Goal: Task Accomplishment & Management: Manage account settings

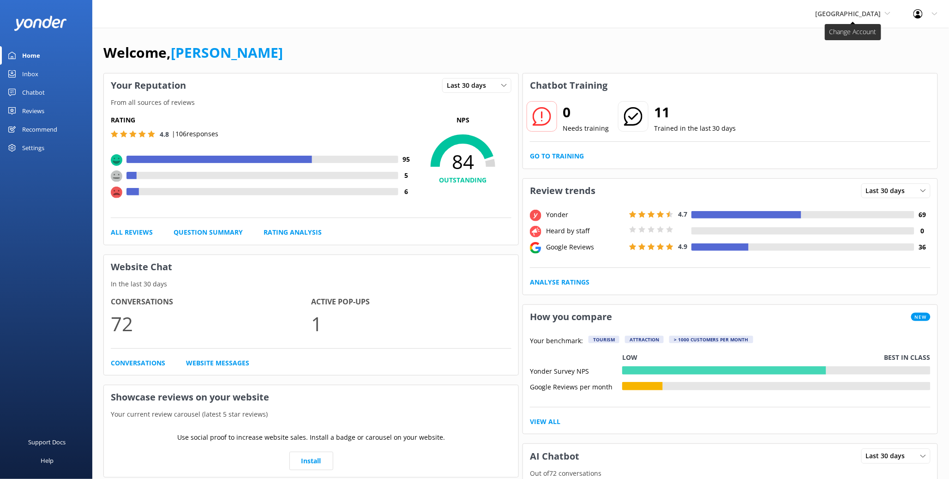
click at [854, 14] on span "[GEOGRAPHIC_DATA]" at bounding box center [849, 13] width 66 height 9
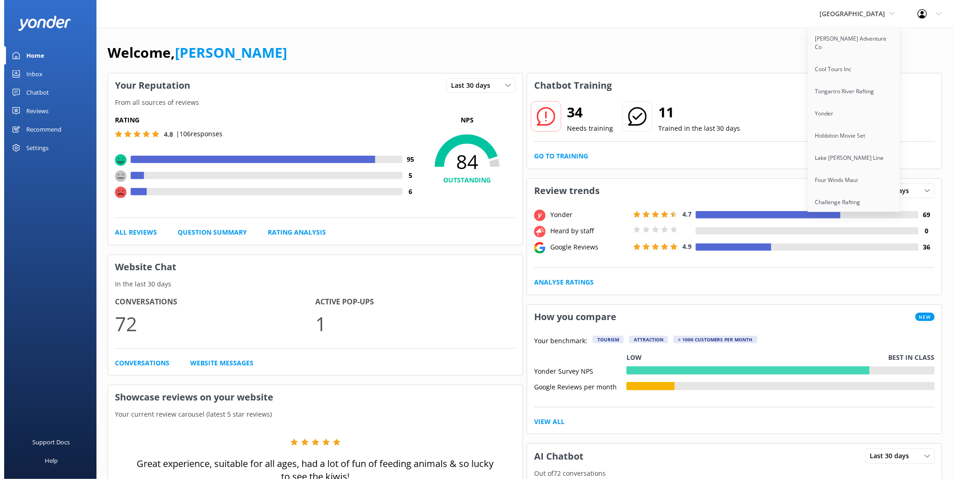
scroll to position [539, 0]
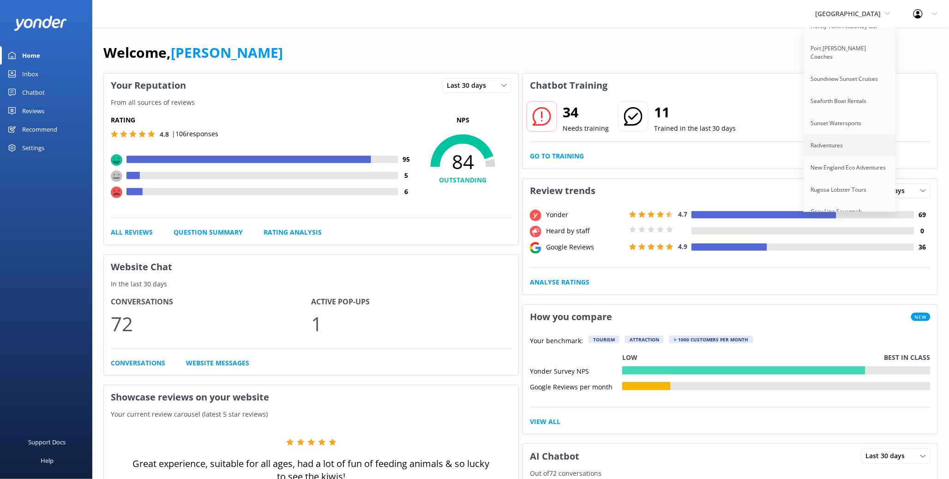
click at [808, 134] on link "Radventures" at bounding box center [850, 145] width 92 height 22
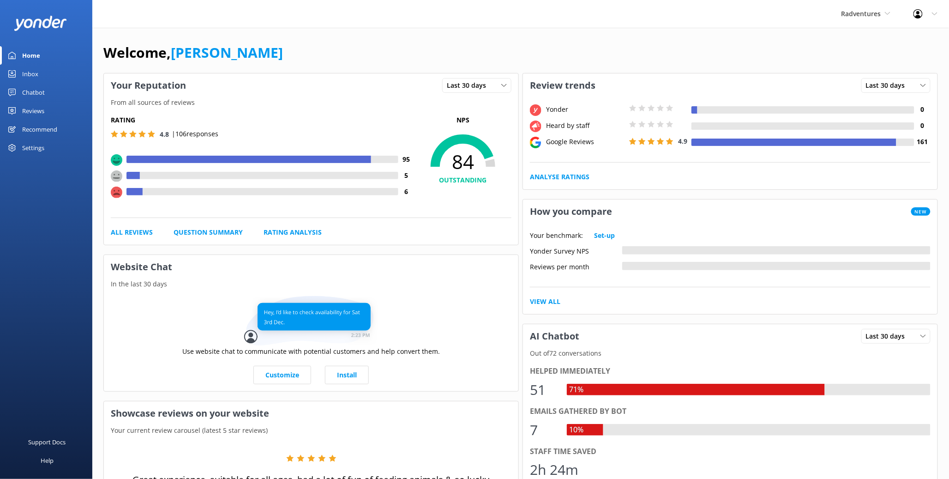
click at [46, 154] on div "Settings" at bounding box center [46, 148] width 92 height 18
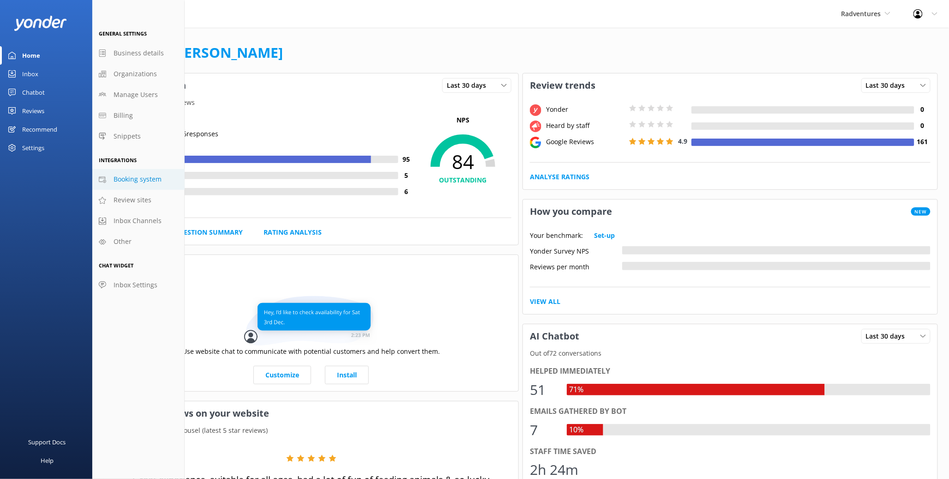
click at [129, 176] on span "Booking system" at bounding box center [138, 179] width 48 height 10
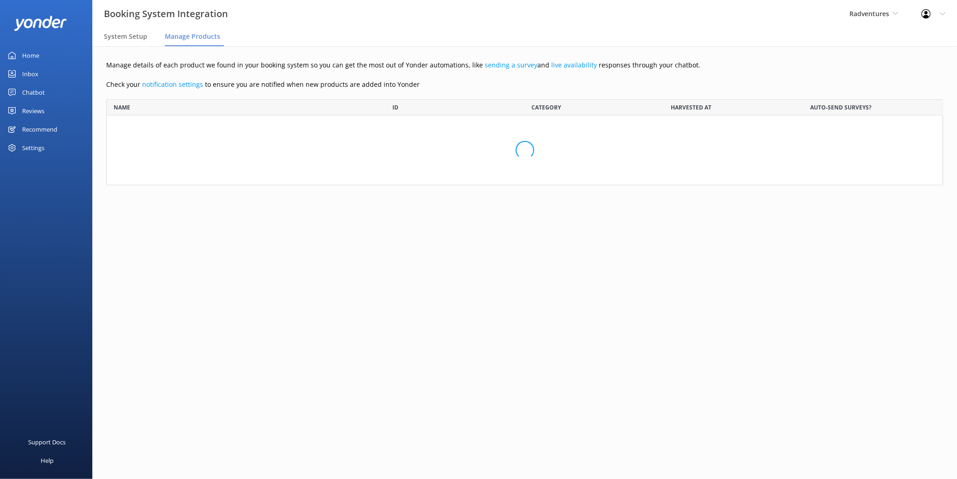
scroll to position [124, 829]
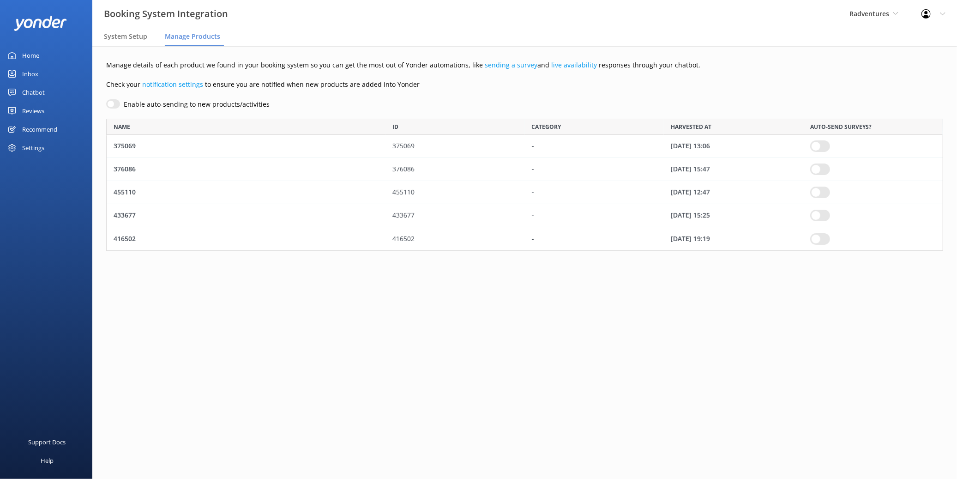
click at [38, 90] on div "Chatbot" at bounding box center [33, 92] width 23 height 18
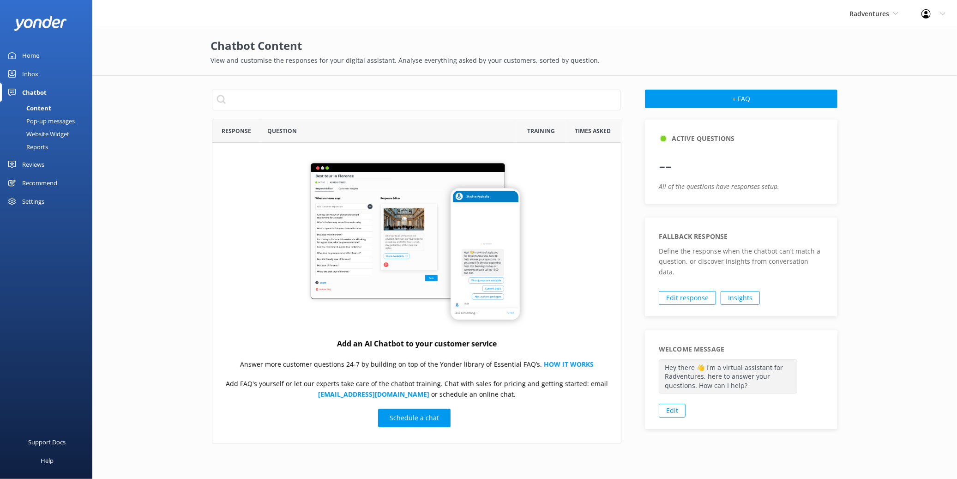
scroll to position [316, 402]
click at [48, 119] on div "Pop-up messages" at bounding box center [40, 120] width 69 height 13
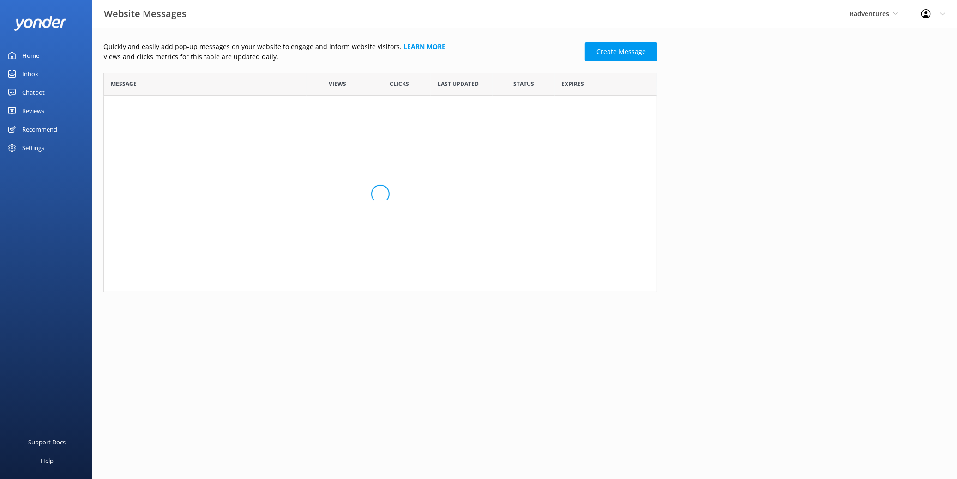
scroll to position [211, 546]
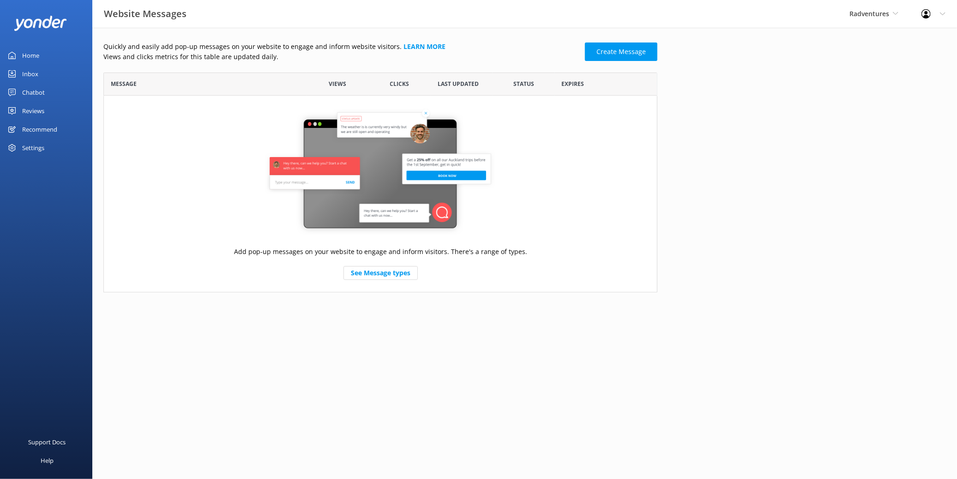
click at [35, 95] on div "Chatbot" at bounding box center [33, 92] width 23 height 18
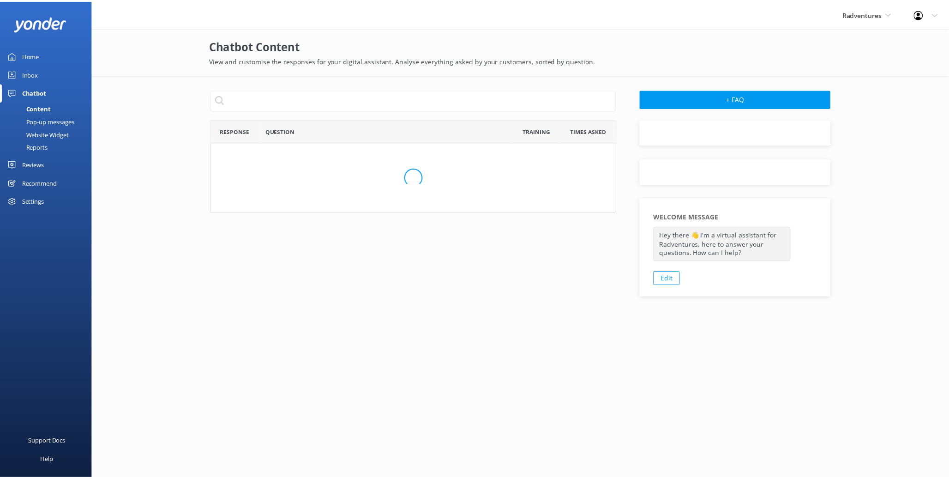
scroll to position [316, 402]
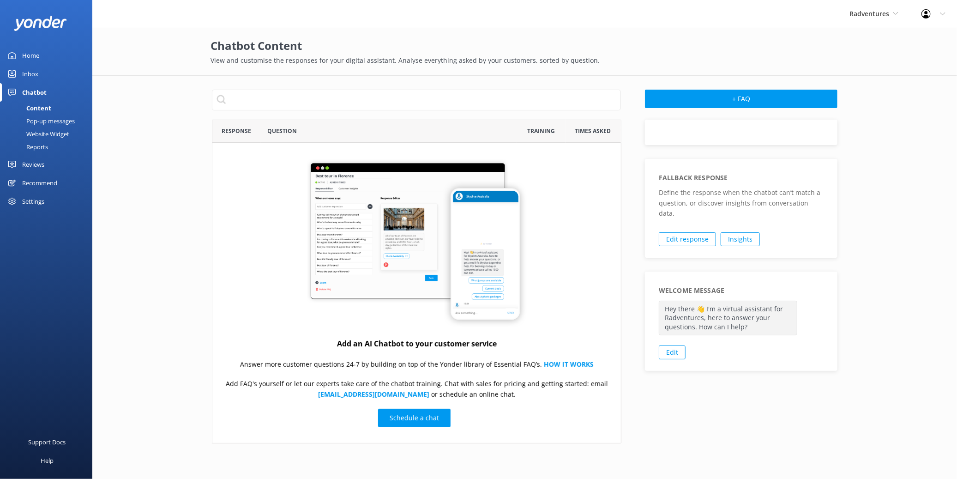
click at [32, 54] on div "Home" at bounding box center [30, 55] width 17 height 18
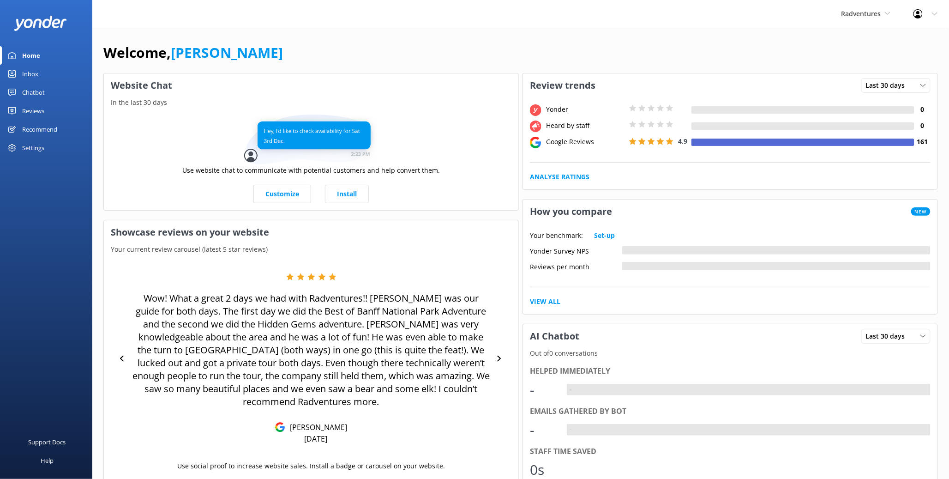
click at [25, 152] on div "Settings" at bounding box center [33, 148] width 22 height 18
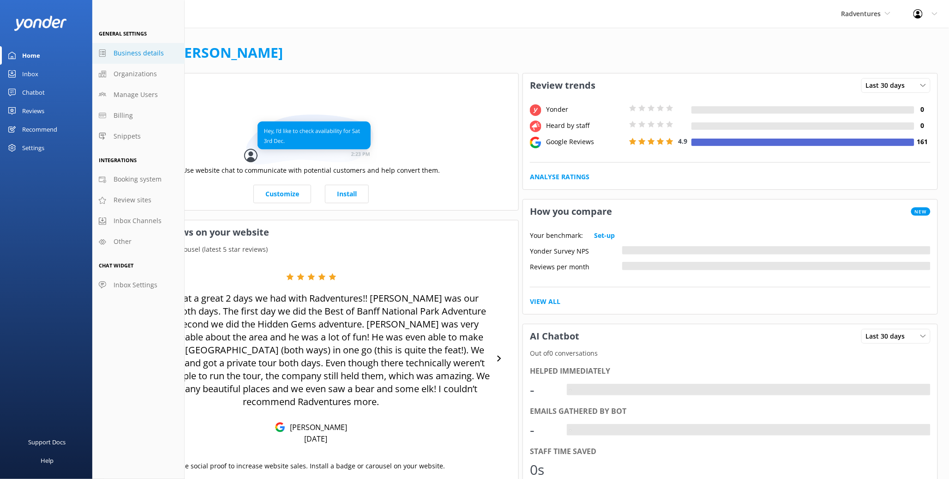
click at [150, 61] on link "Business details" at bounding box center [138, 53] width 92 height 21
select select "America/[GEOGRAPHIC_DATA]"
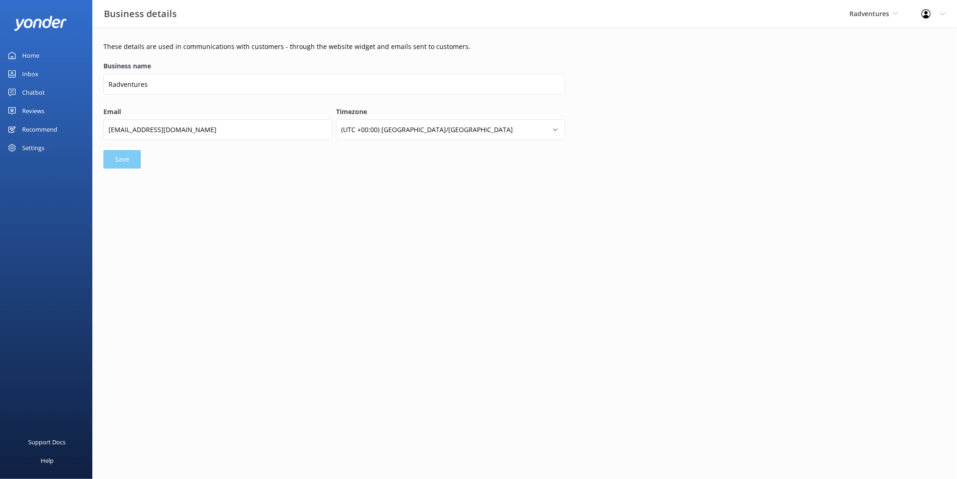
click at [32, 150] on div "Settings" at bounding box center [33, 148] width 22 height 18
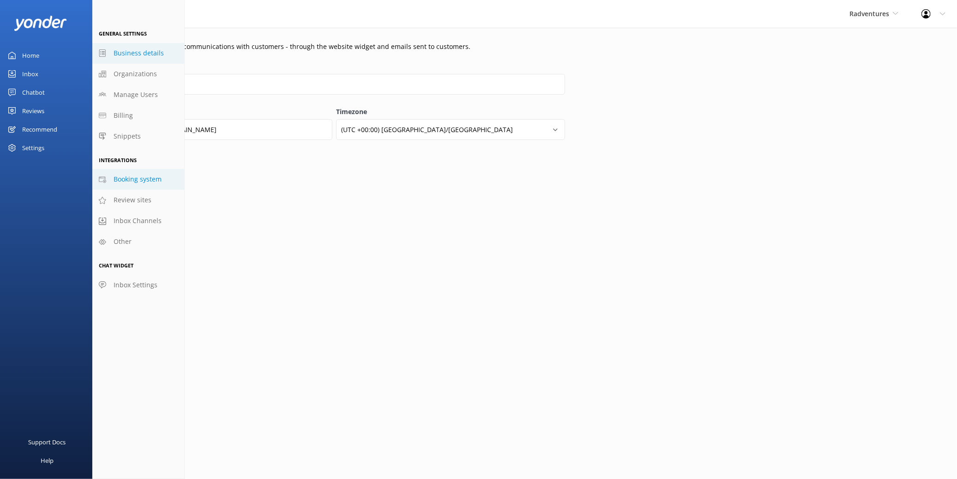
click at [163, 180] on link "Booking system" at bounding box center [138, 179] width 92 height 21
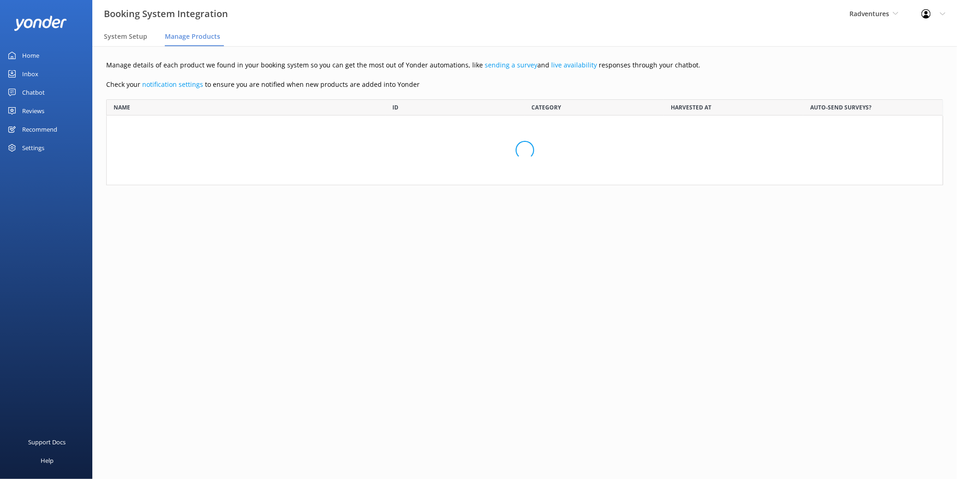
scroll to position [124, 829]
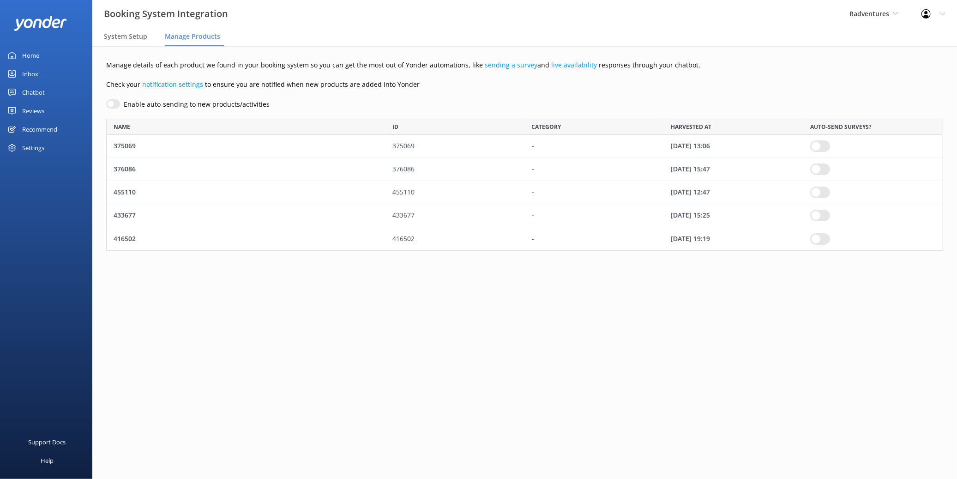
drag, startPoint x: 129, startPoint y: 41, endPoint x: 151, endPoint y: 33, distance: 23.1
click at [129, 41] on span "System Setup" at bounding box center [125, 36] width 43 height 9
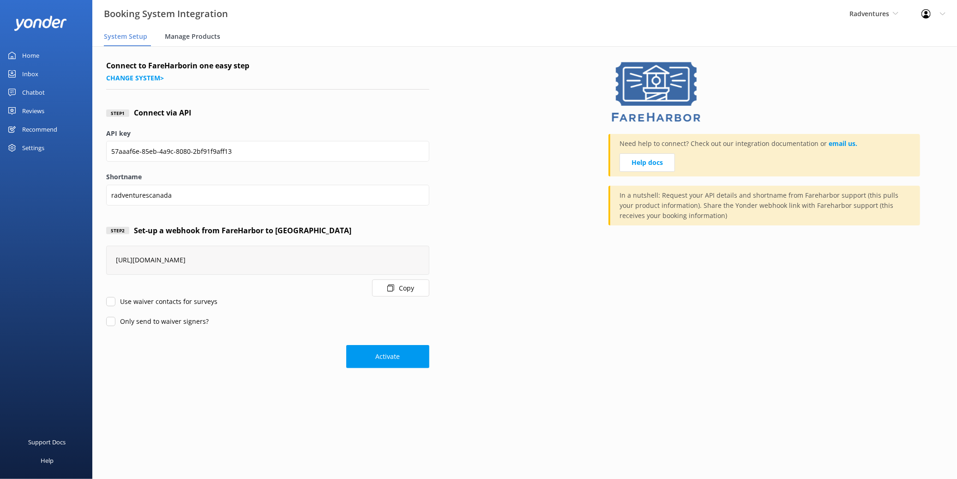
click at [192, 30] on div "Manage Products" at bounding box center [194, 37] width 59 height 18
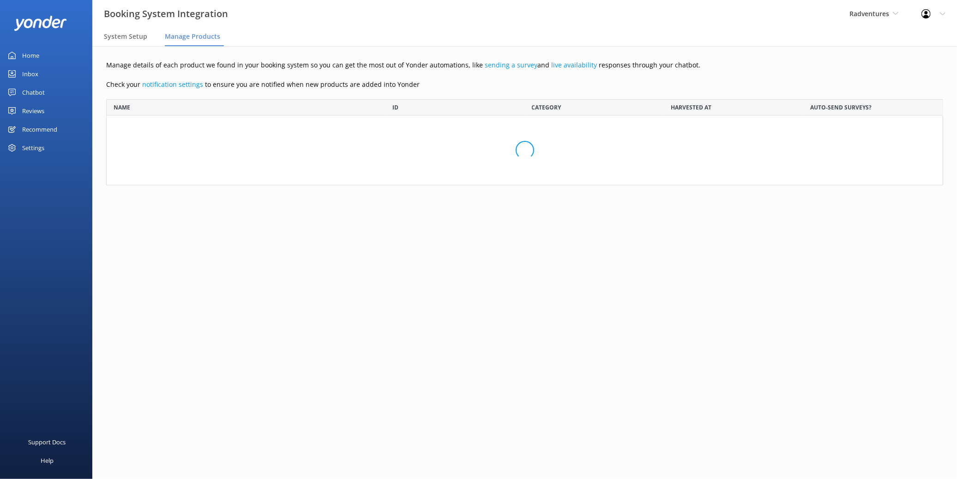
scroll to position [124, 829]
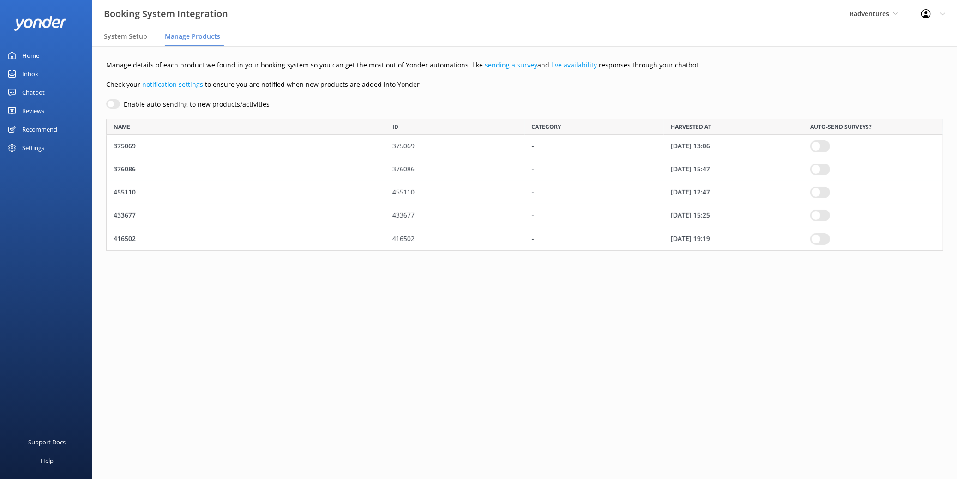
click at [819, 144] on input "row" at bounding box center [820, 146] width 20 height 12
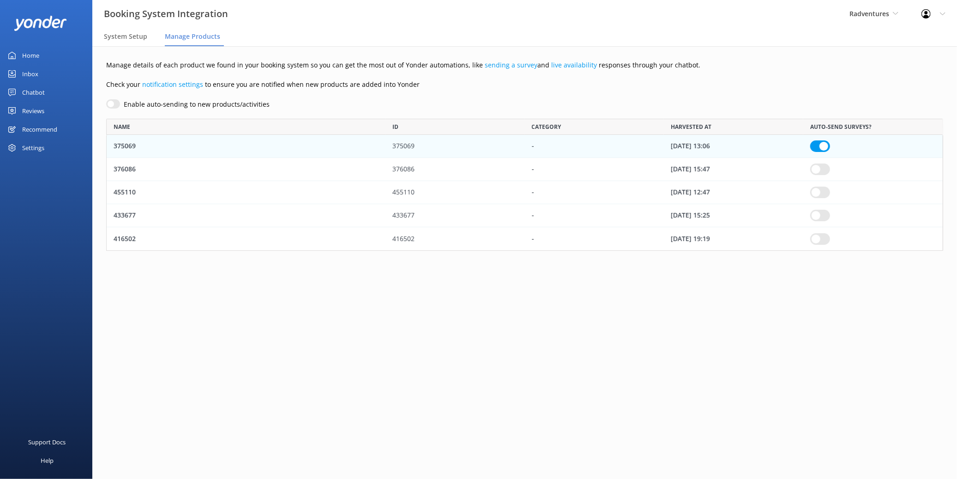
click at [819, 166] on input "row" at bounding box center [820, 169] width 20 height 12
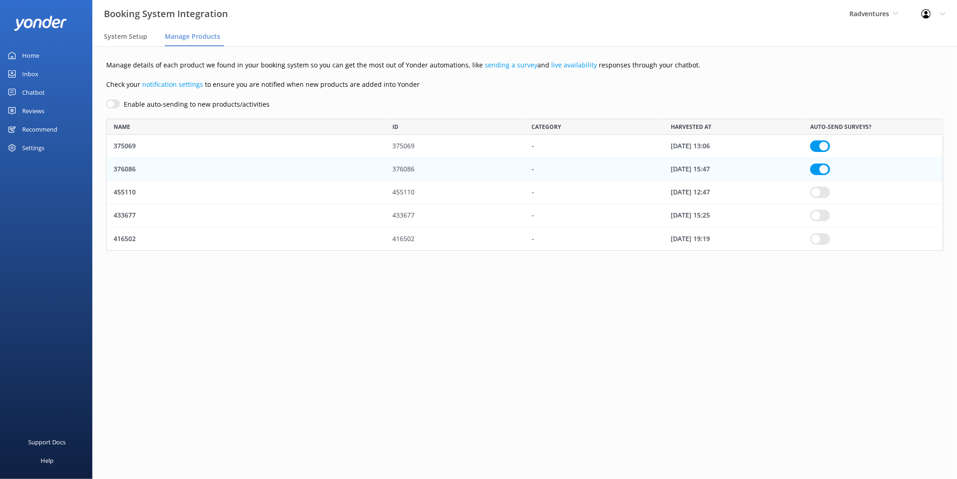
click at [817, 194] on input "row" at bounding box center [820, 193] width 20 height 12
checkbox input "true"
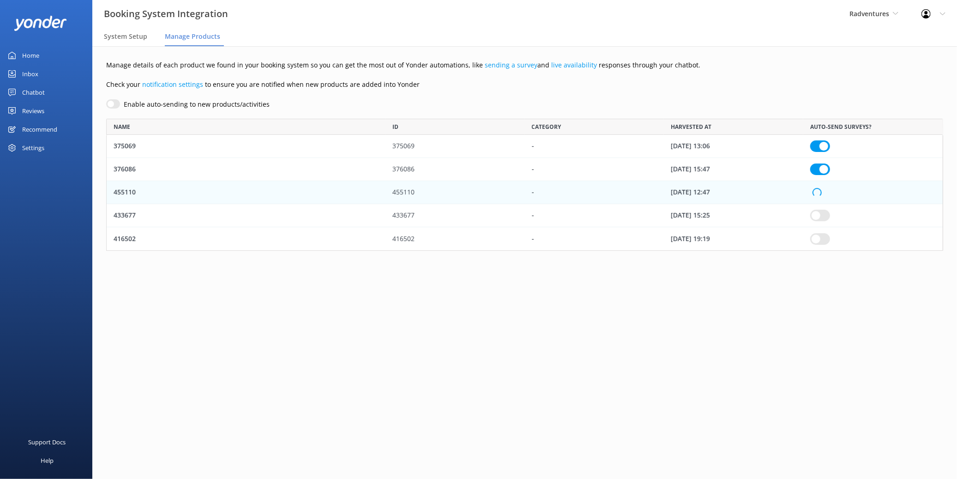
checkbox input "true"
click at [816, 212] on input "row" at bounding box center [820, 216] width 20 height 12
checkbox input "true"
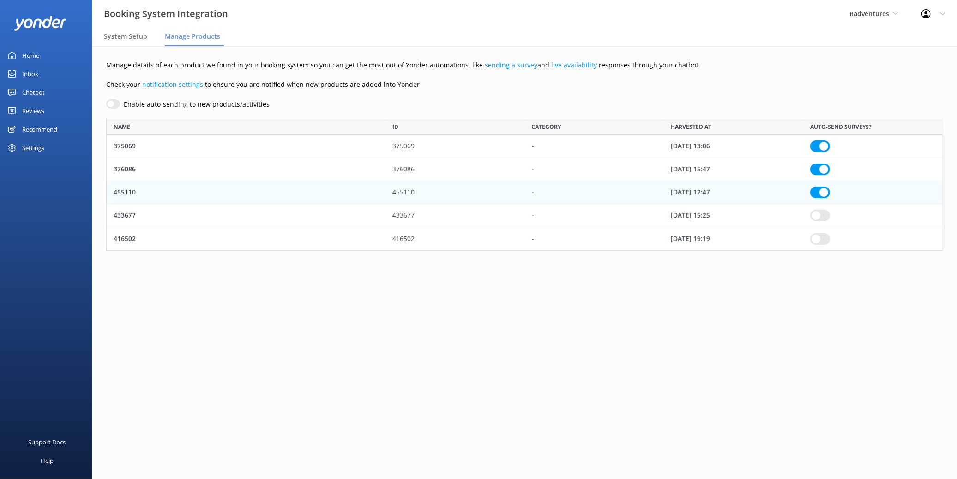
checkbox input "true"
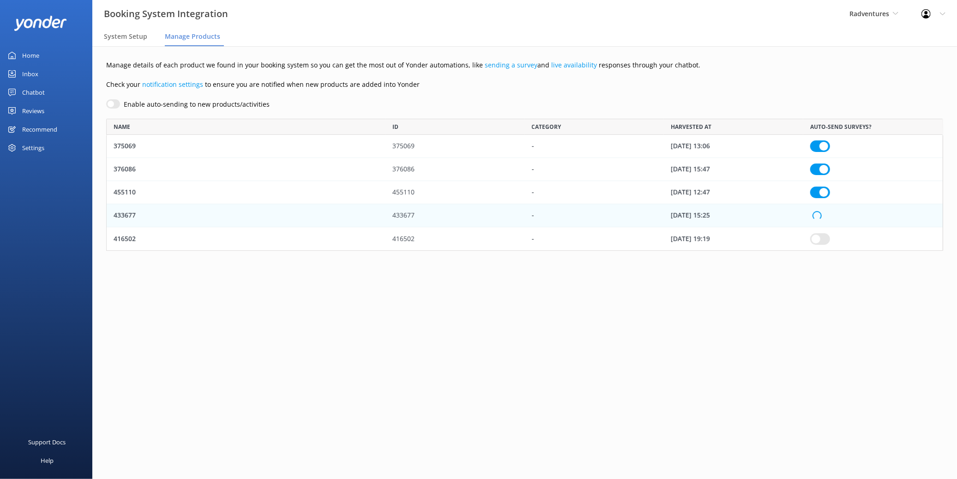
checkbox input "true"
click at [818, 235] on input "row" at bounding box center [820, 239] width 20 height 12
checkbox input "true"
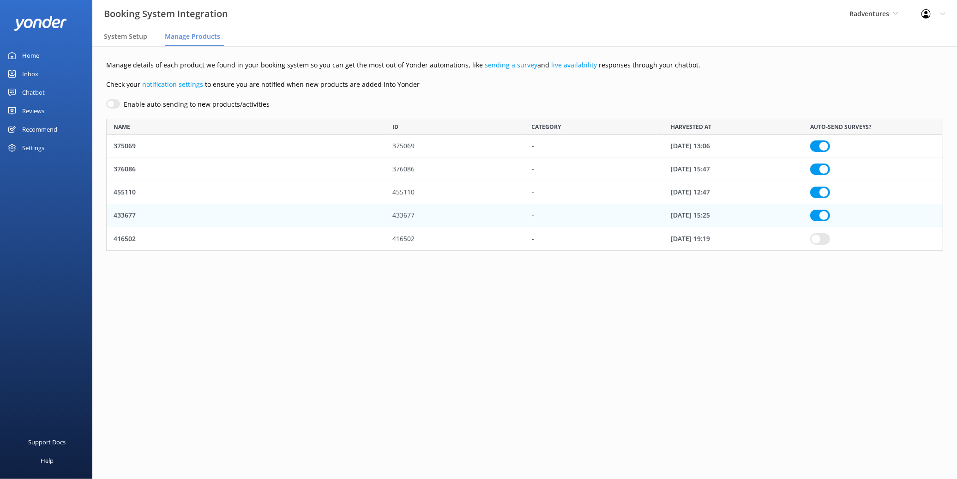
checkbox input "true"
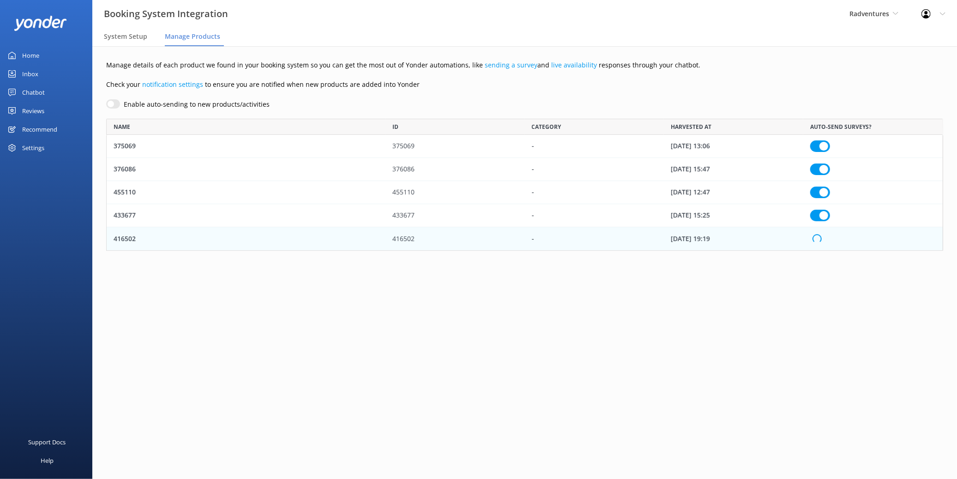
checkbox input "true"
click at [783, 311] on main "Manage details of each product we found in your booking system so you can get t…" at bounding box center [524, 262] width 865 height 433
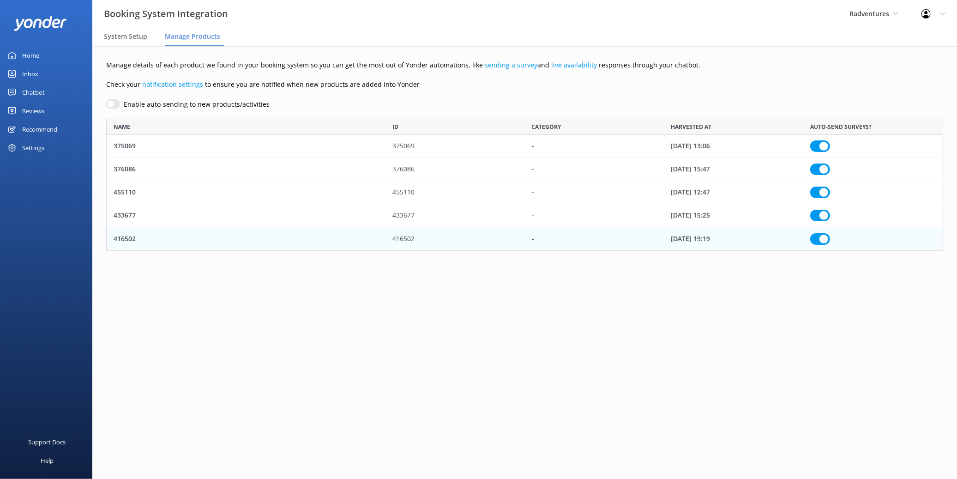
click at [809, 267] on div "Manage details of each product we found in your booking system so you can get t…" at bounding box center [524, 162] width 865 height 233
click at [35, 78] on div "Inbox" at bounding box center [30, 74] width 16 height 18
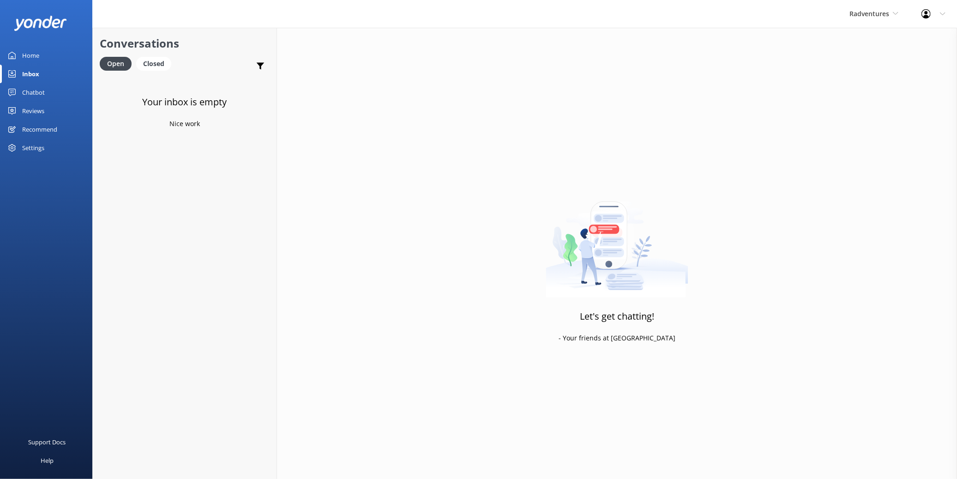
click at [44, 92] on div "Chatbot" at bounding box center [33, 92] width 23 height 18
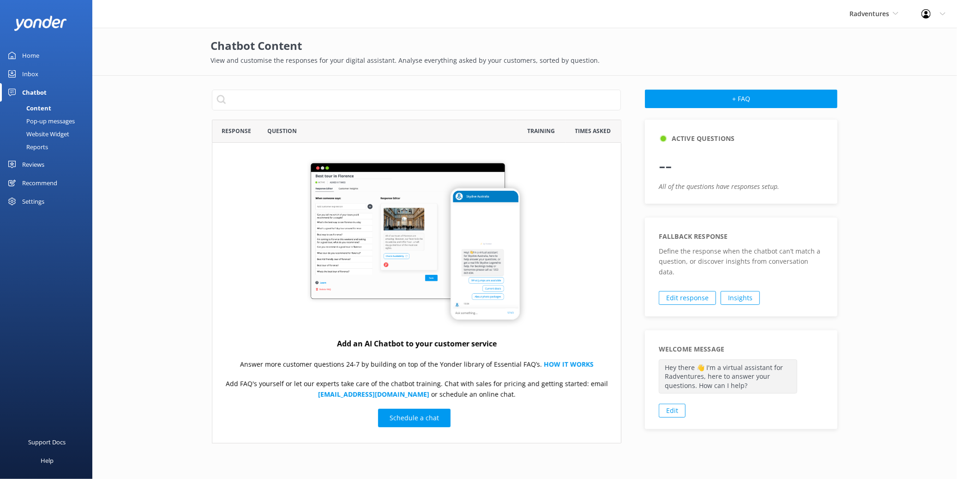
scroll to position [316, 402]
click at [30, 70] on div "Inbox" at bounding box center [30, 74] width 16 height 18
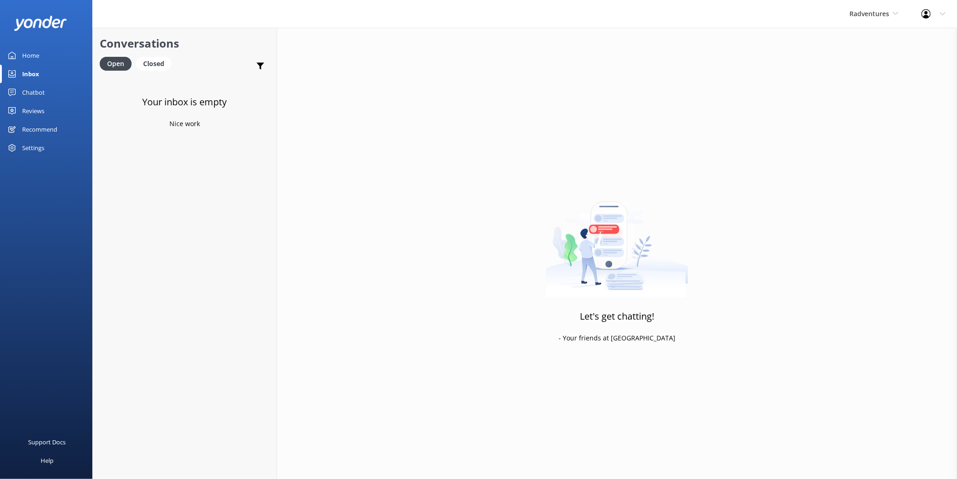
click at [40, 92] on div "Chatbot" at bounding box center [33, 92] width 23 height 18
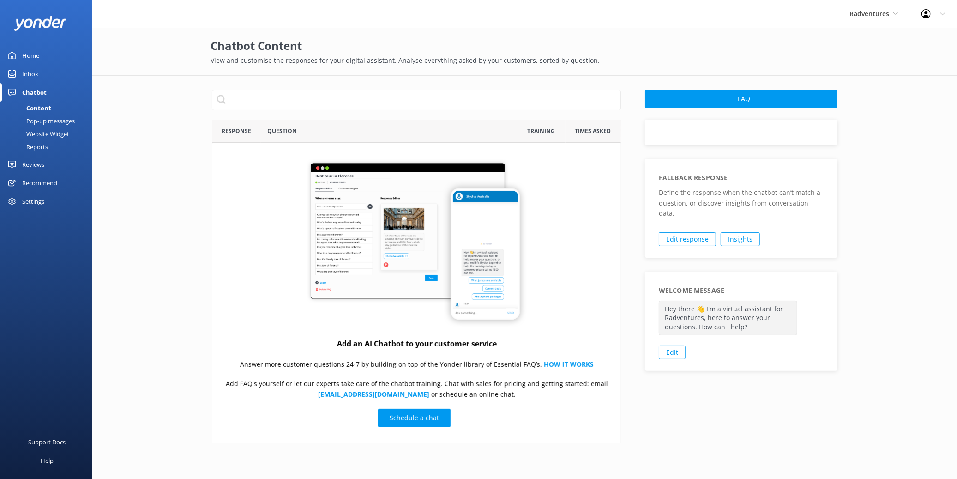
scroll to position [316, 402]
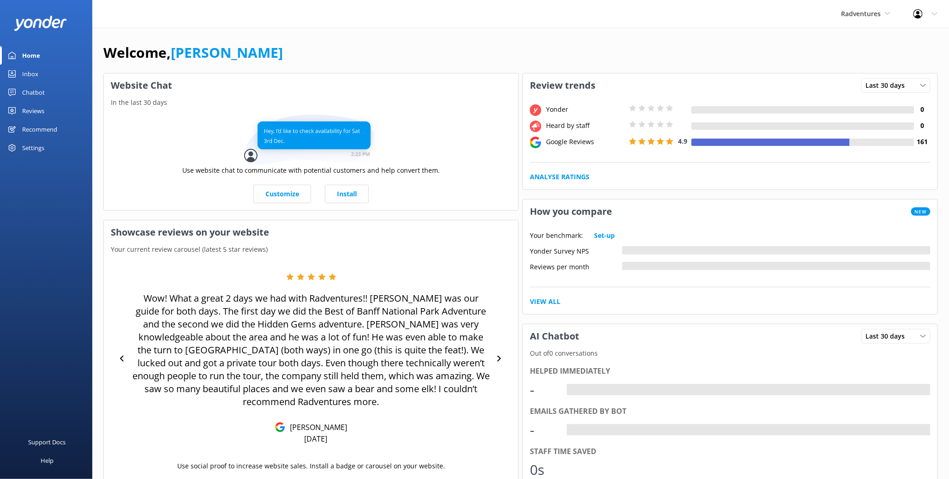
click at [880, 24] on div "Radventures Kendall's Adventure Co Cool Tours Inc Tongariro River Rafting Yonde…" at bounding box center [866, 14] width 72 height 28
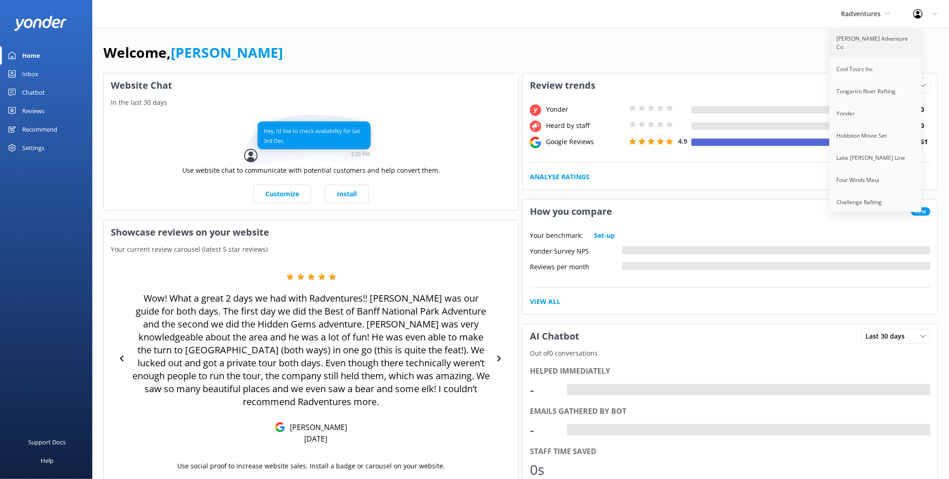
click at [884, 44] on link "[PERSON_NAME] Adventure Co" at bounding box center [876, 43] width 92 height 30
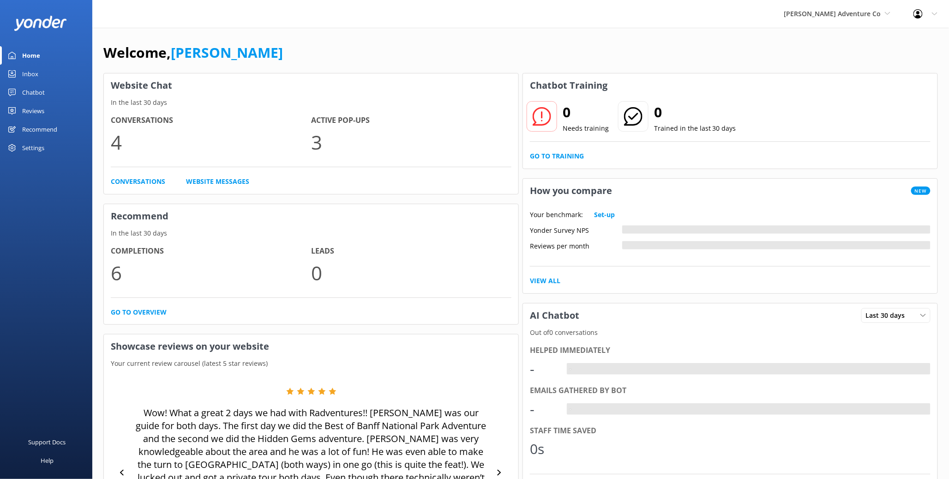
click at [36, 92] on div "Chatbot" at bounding box center [33, 92] width 23 height 18
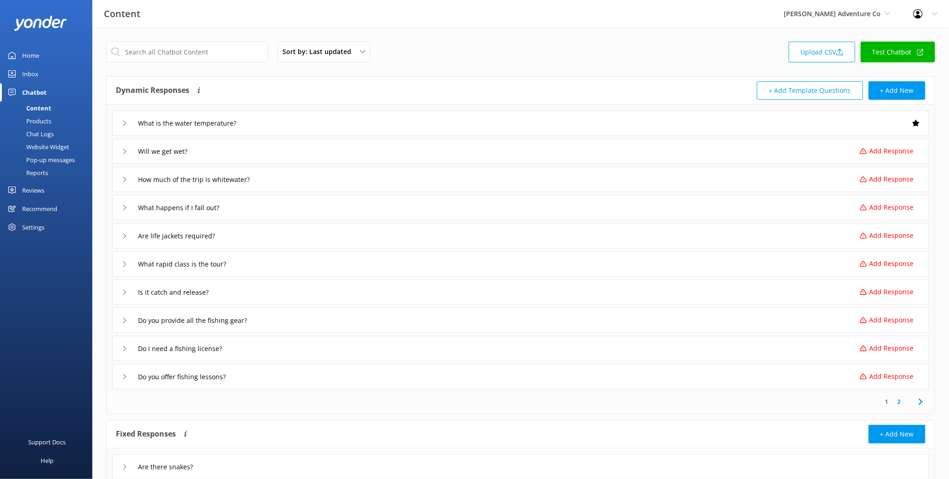
click at [41, 121] on div "Products" at bounding box center [29, 120] width 46 height 13
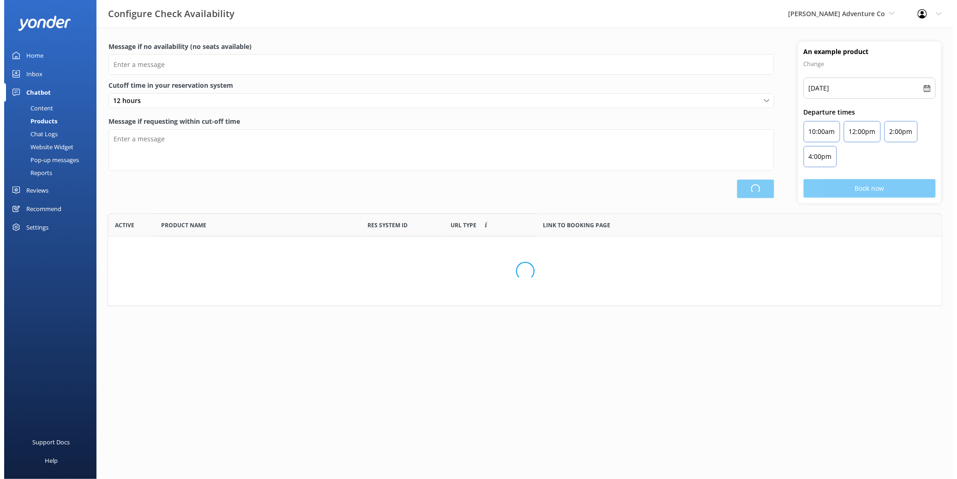
scroll to position [85, 835]
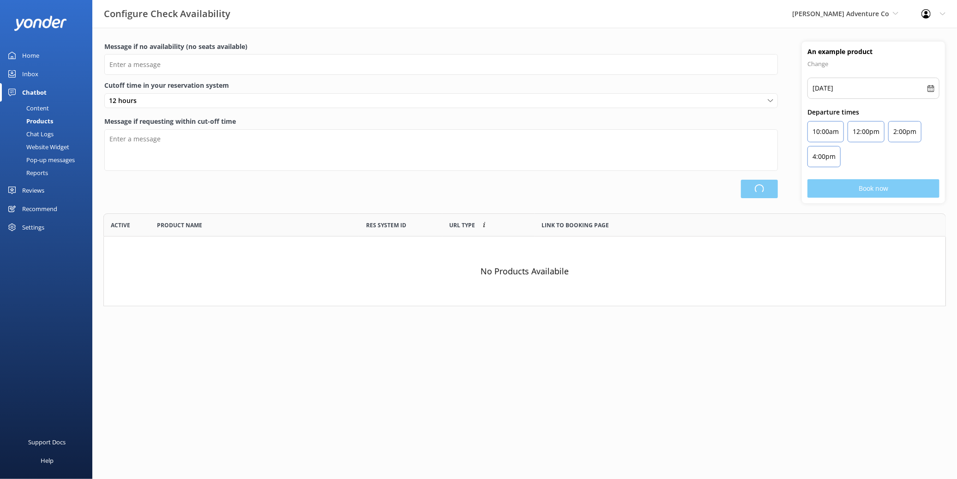
type input "There are no seats available, please check an alternative day"
type textarea "Our online booking system closes {hours} prior to departure. Please contact us …"
click at [879, 15] on span "[PERSON_NAME] Adventure Co" at bounding box center [840, 13] width 97 height 9
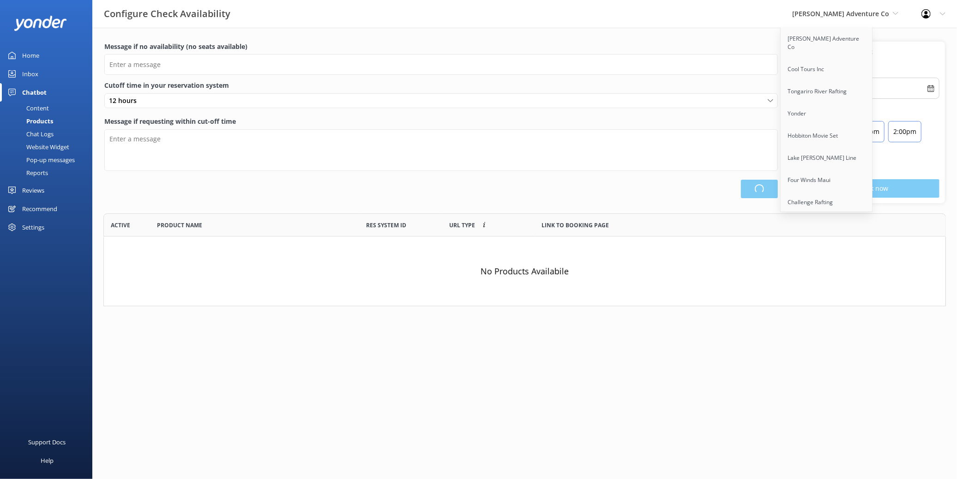
type input "There are no seats available, please check an alternative day"
type textarea "Our online booking system closes {hours} prior to departure. Please contact us …"
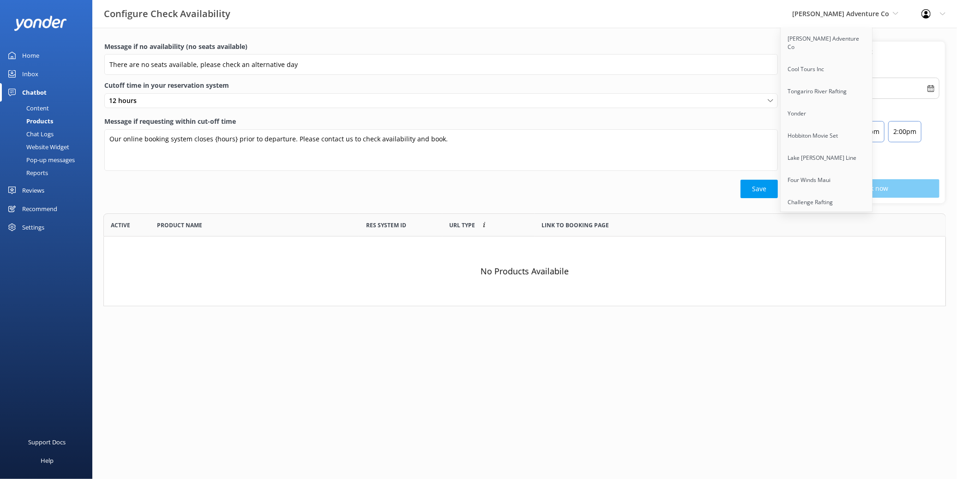
scroll to position [539, 0]
click at [852, 134] on link "Radventures" at bounding box center [827, 145] width 92 height 22
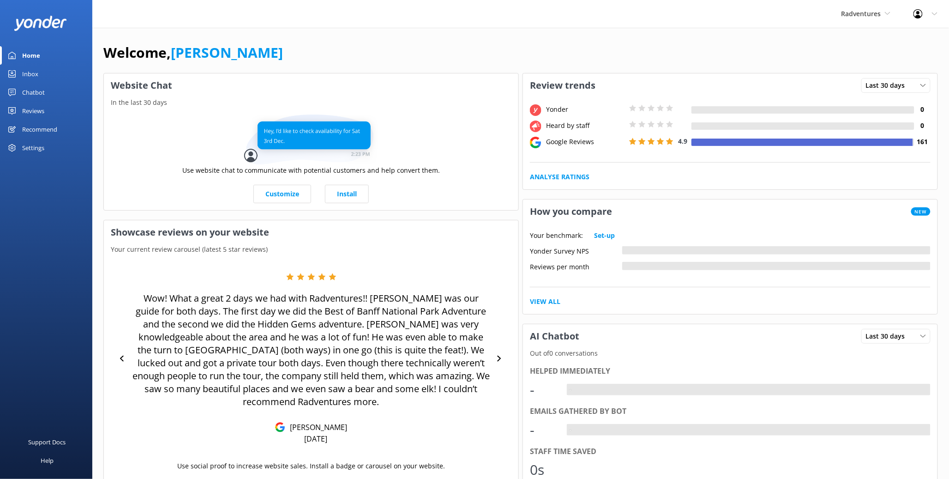
click at [37, 143] on div "Settings" at bounding box center [33, 148] width 22 height 18
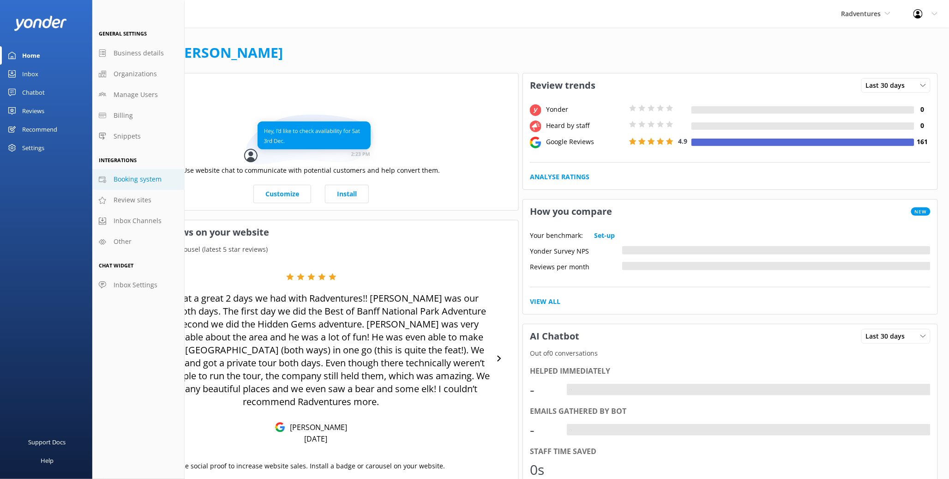
click at [124, 176] on span "Booking system" at bounding box center [138, 179] width 48 height 10
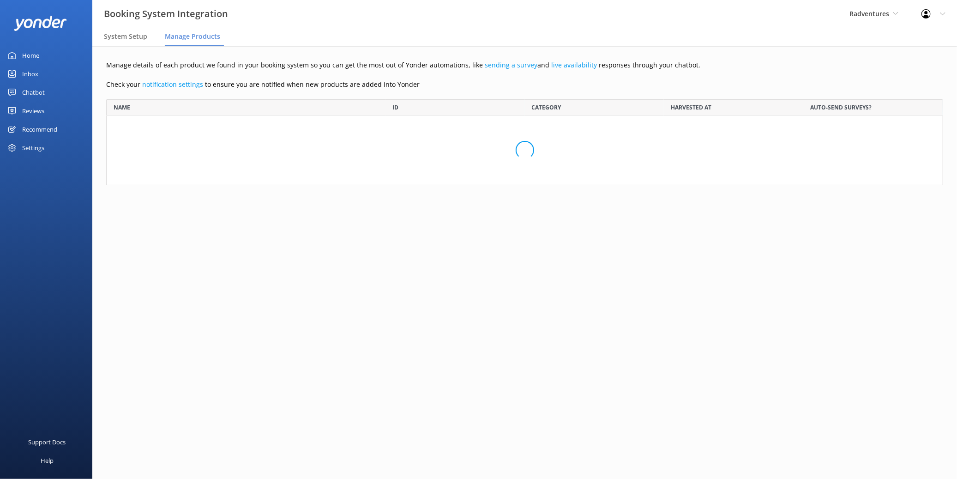
scroll to position [124, 829]
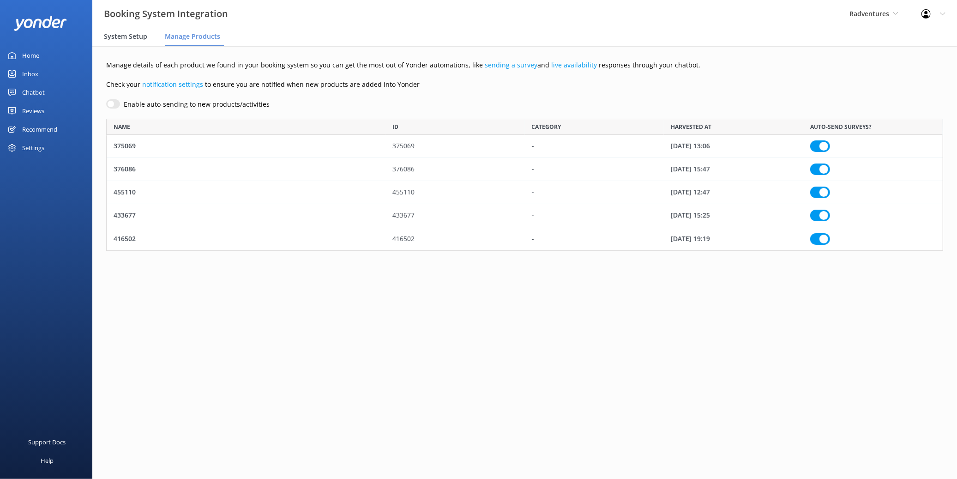
click at [143, 44] on div "System Setup" at bounding box center [127, 37] width 47 height 18
